Goal: Find specific fact: Find specific fact

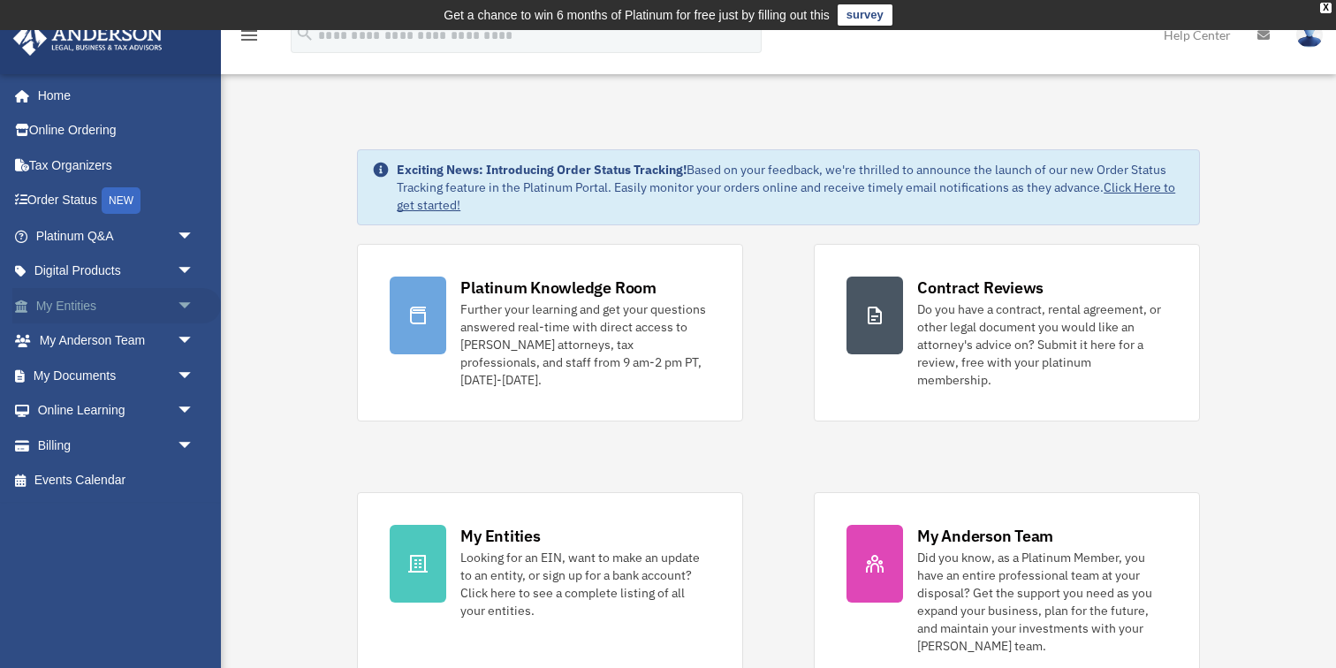
click at [179, 299] on span "arrow_drop_down" at bounding box center [194, 306] width 35 height 36
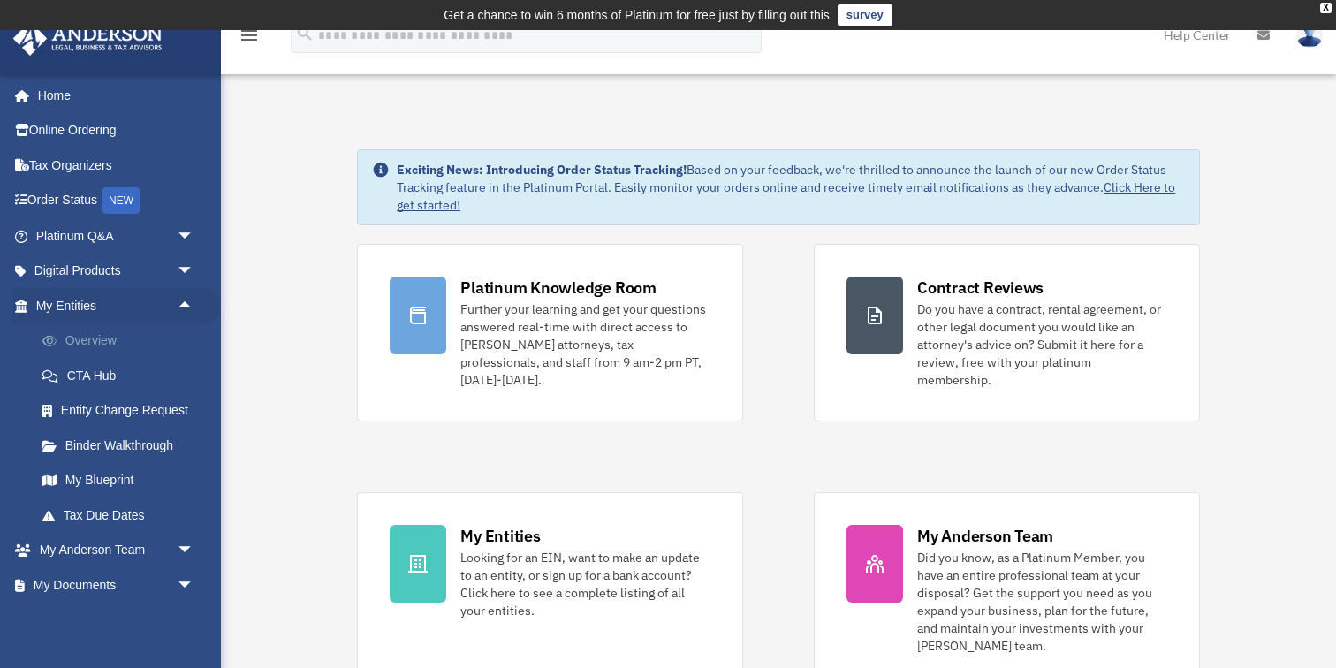
click at [134, 345] on link "Overview" at bounding box center [123, 340] width 196 height 35
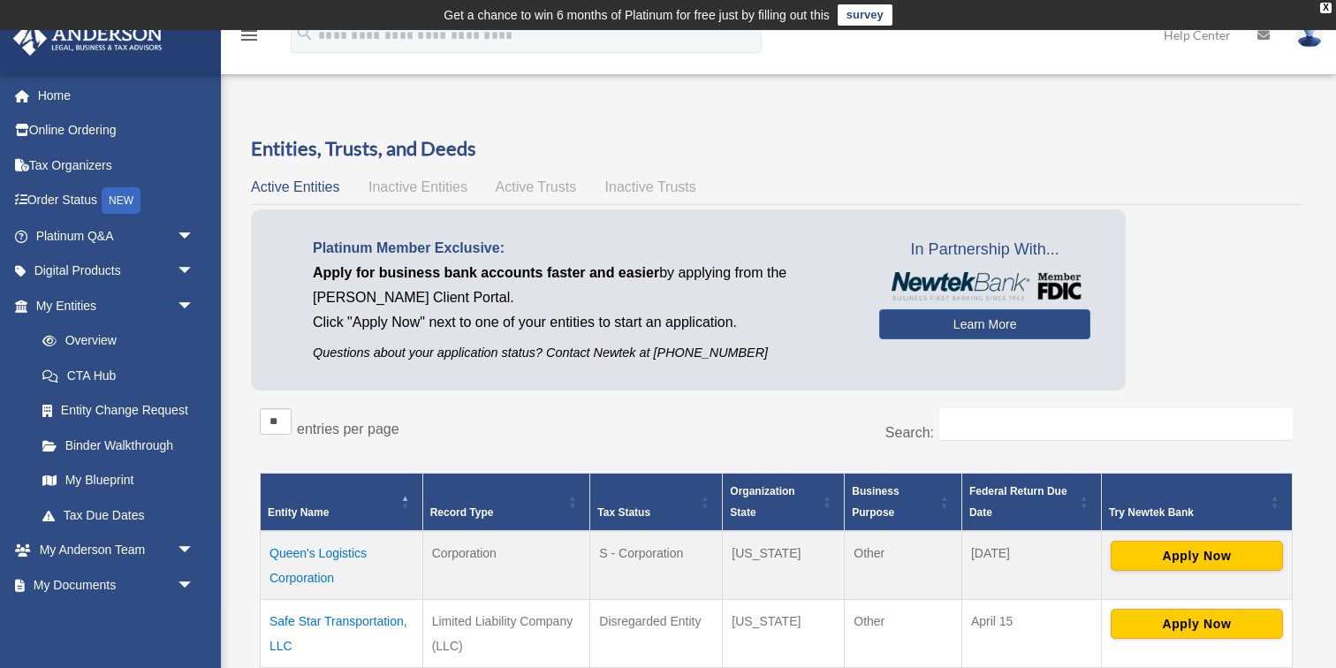
click at [317, 618] on td "Safe Star Transportation, LLC" at bounding box center [342, 634] width 163 height 69
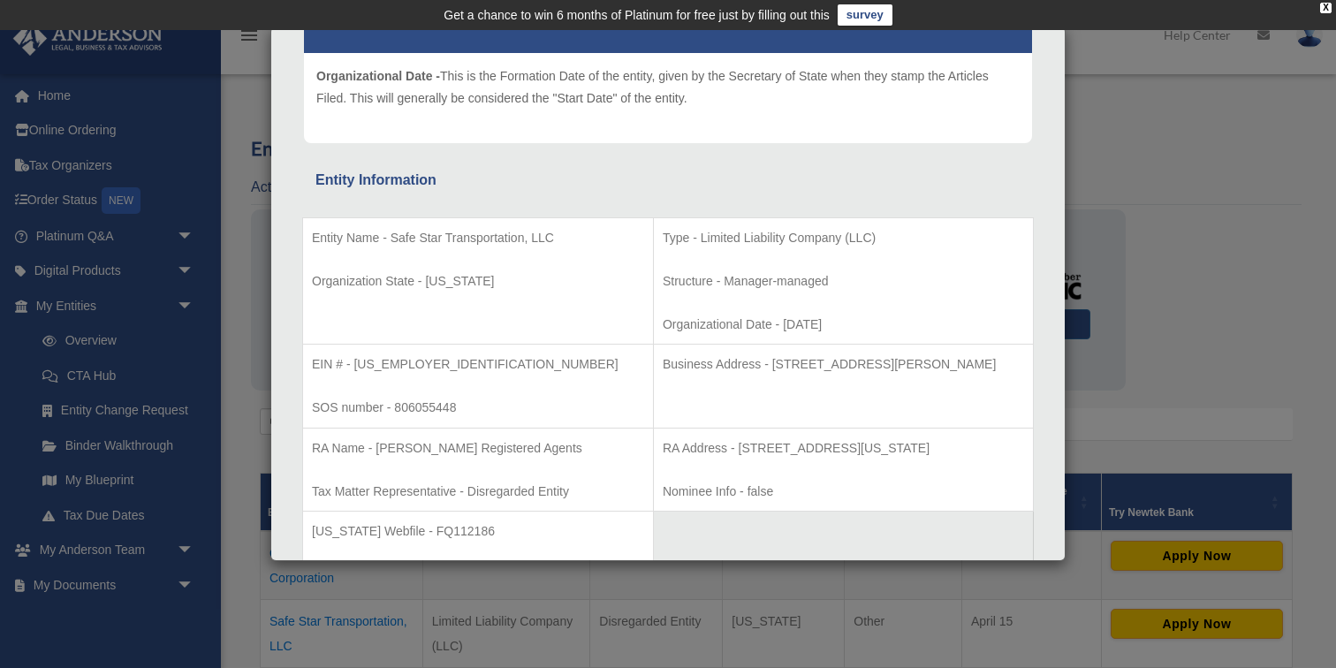
scroll to position [240, 0]
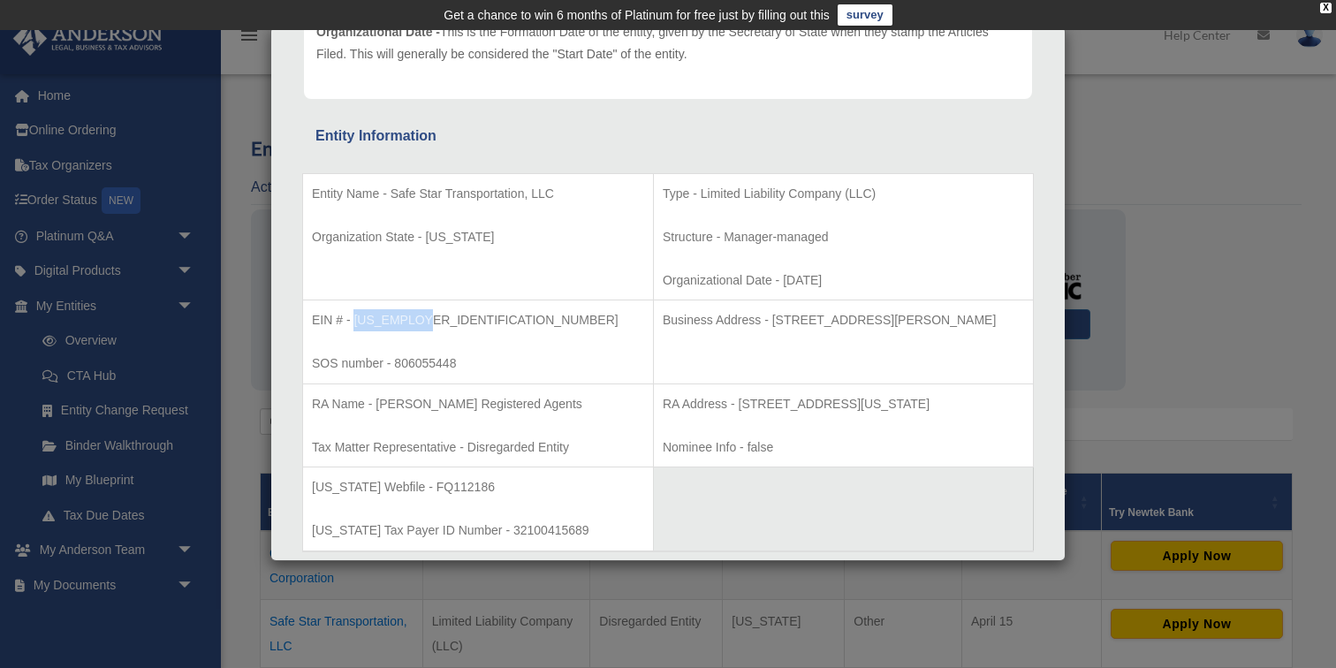
drag, startPoint x: 429, startPoint y: 317, endPoint x: 353, endPoint y: 318, distance: 76.0
click at [353, 318] on p "EIN # - [US_EMPLOYER_IDENTIFICATION_NUMBER]" at bounding box center [478, 320] width 332 height 22
copy p "[US_EMPLOYER_IDENTIFICATION_NUMBER]"
click at [253, 428] on div "Details × Articles Sent Organizational Date" at bounding box center [668, 334] width 1336 height 668
